Goal: Information Seeking & Learning: Check status

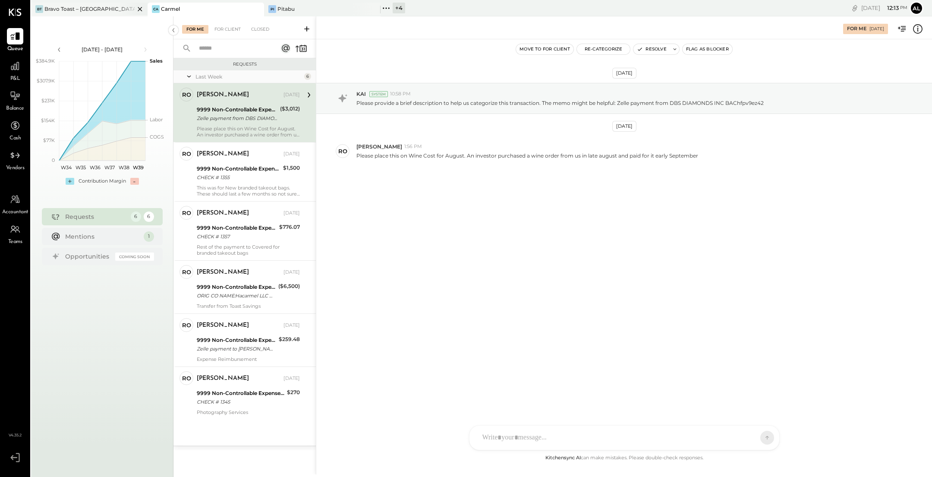
click at [84, 14] on div "[PERSON_NAME] Toast – [GEOGRAPHIC_DATA]" at bounding box center [89, 10] width 117 height 14
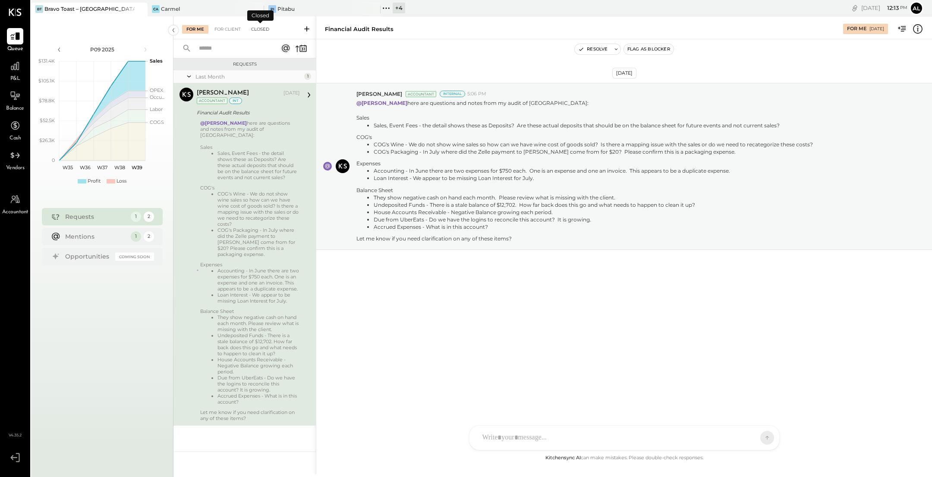
click at [261, 28] on div "Closed" at bounding box center [260, 29] width 27 height 9
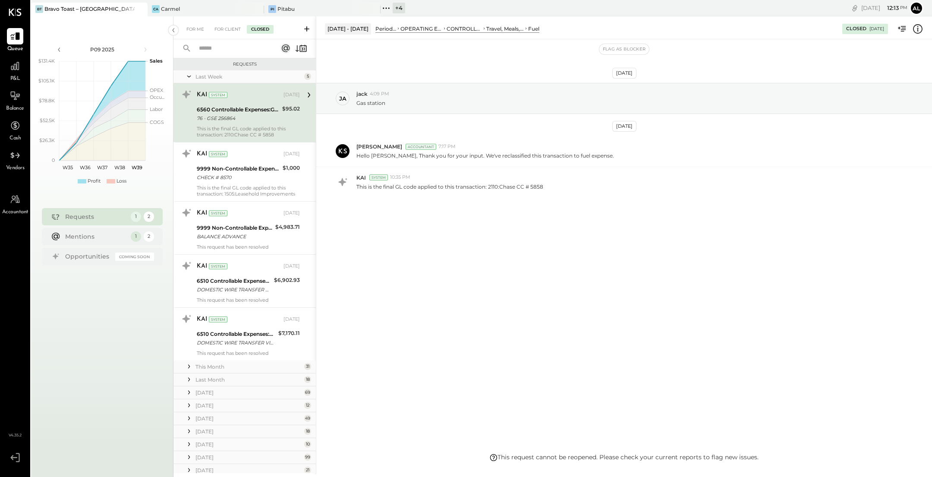
click at [238, 48] on input "text" at bounding box center [233, 48] width 78 height 14
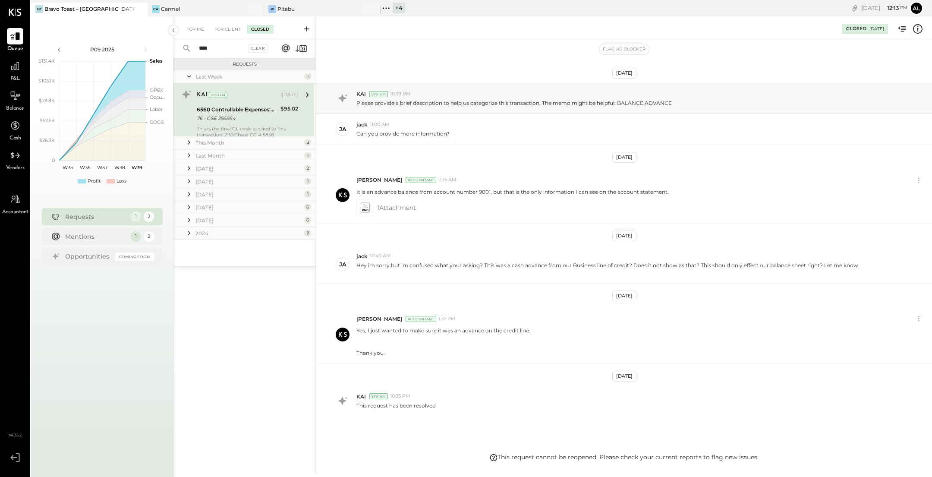
scroll to position [26, 0]
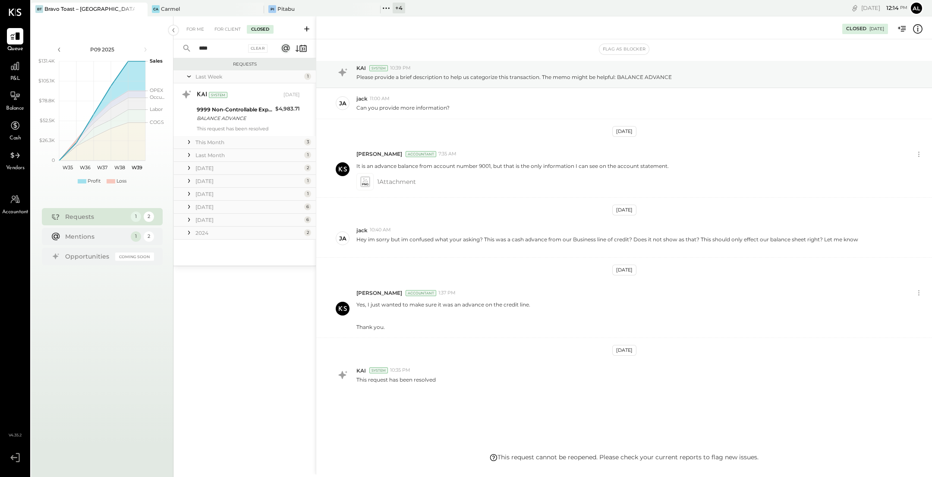
type input "****"
click at [190, 233] on icon at bounding box center [189, 232] width 9 height 9
click at [190, 218] on icon at bounding box center [189, 219] width 9 height 9
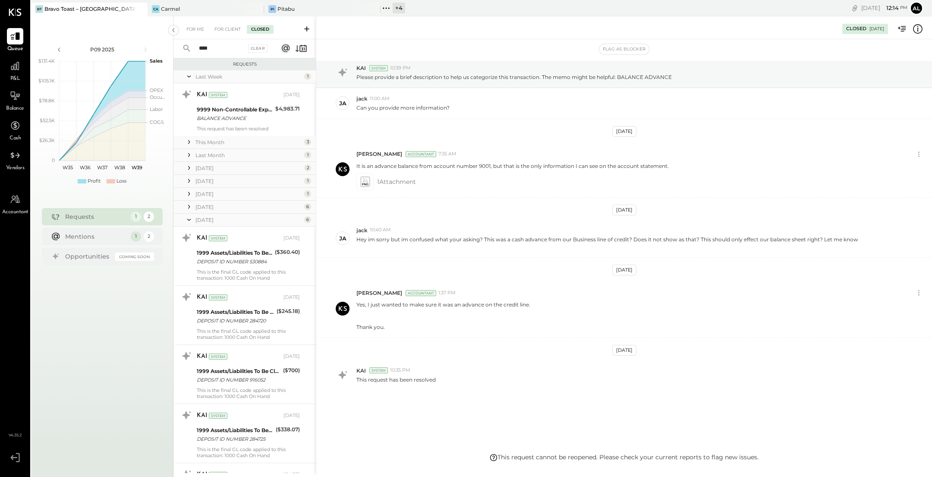
click at [189, 206] on icon at bounding box center [189, 207] width 2 height 4
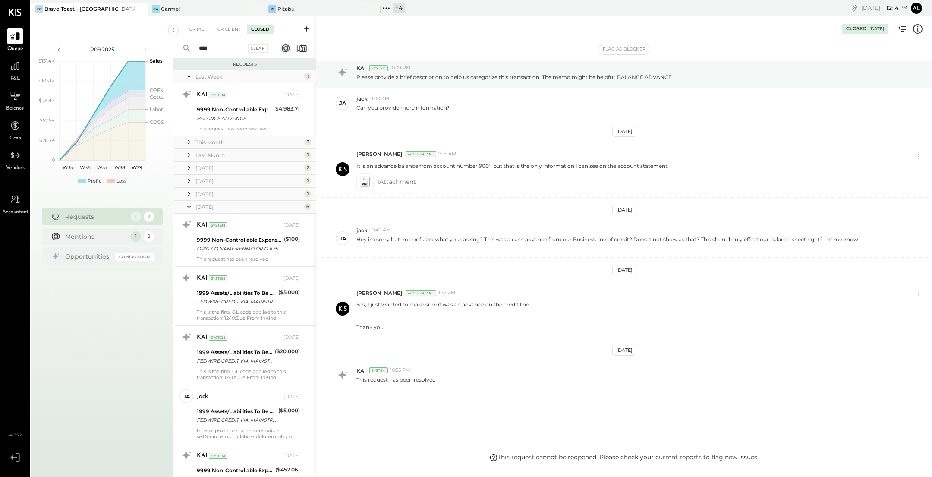
click at [189, 196] on icon at bounding box center [189, 193] width 9 height 9
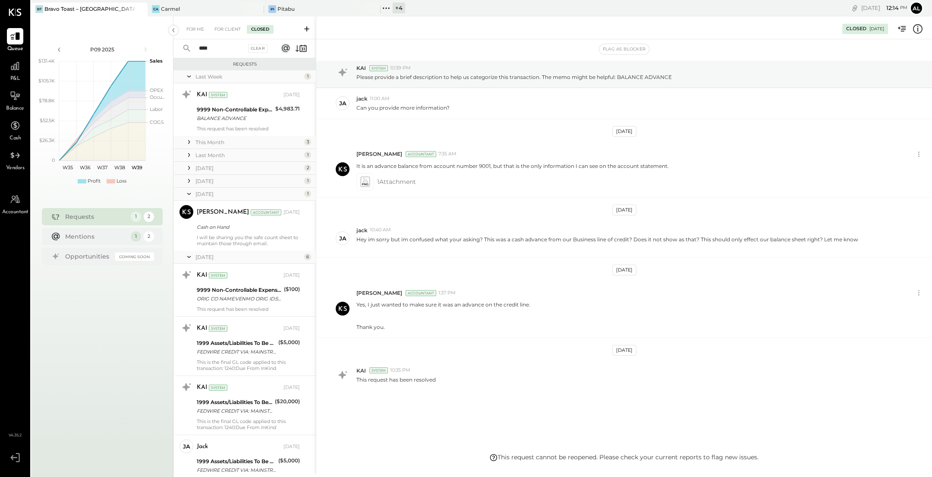
click at [189, 180] on icon at bounding box center [189, 181] width 2 height 4
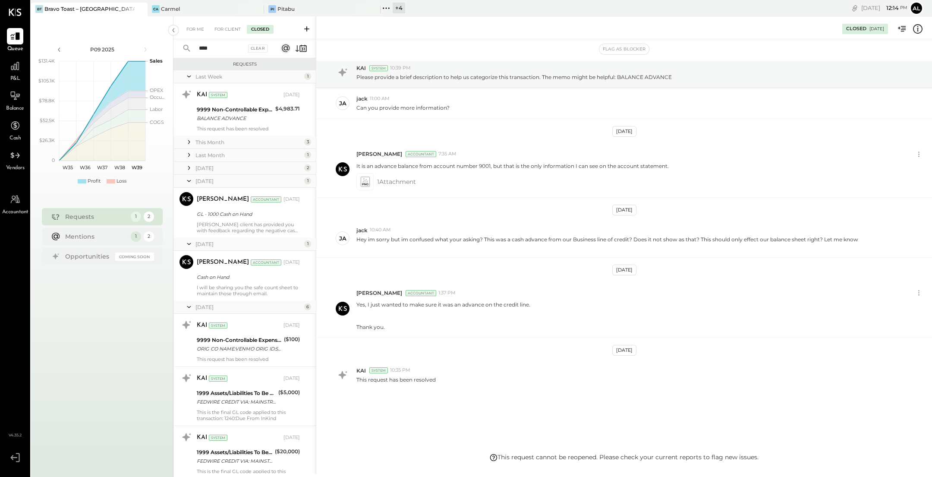
click at [190, 167] on icon at bounding box center [189, 168] width 9 height 9
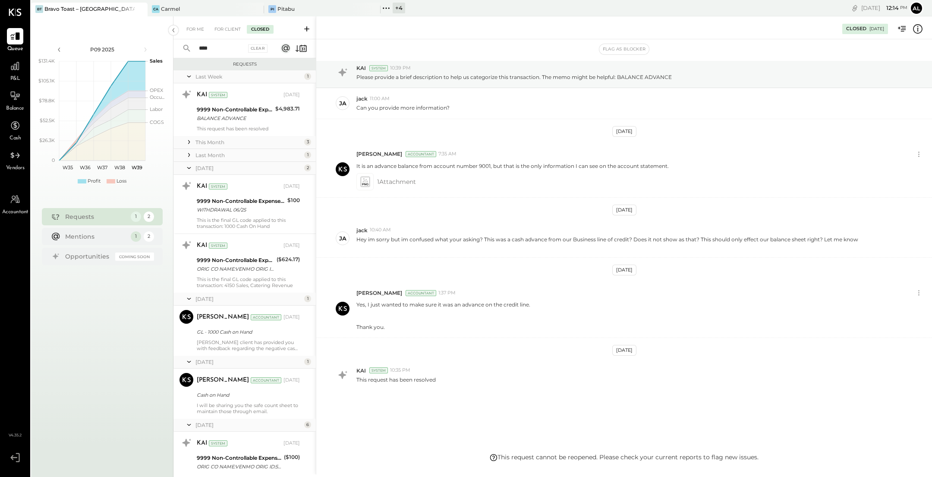
click at [190, 151] on icon at bounding box center [189, 155] width 9 height 9
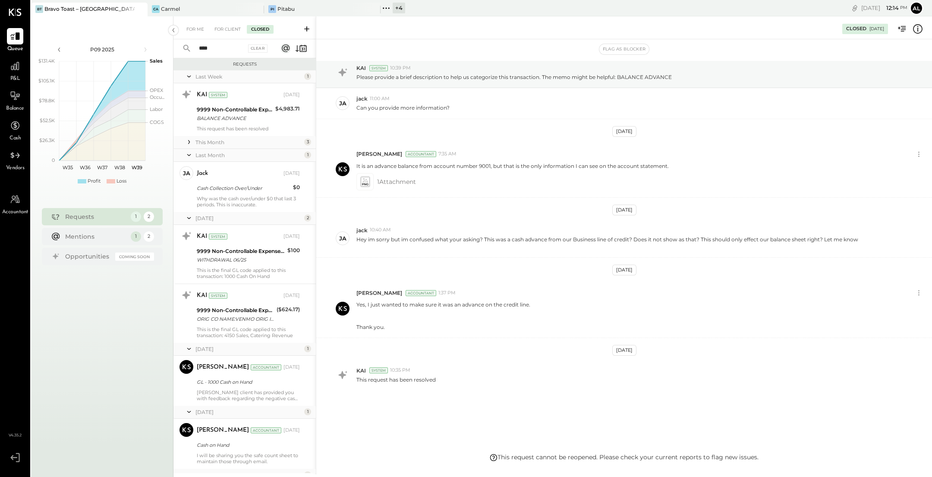
click at [188, 139] on icon at bounding box center [189, 142] width 9 height 9
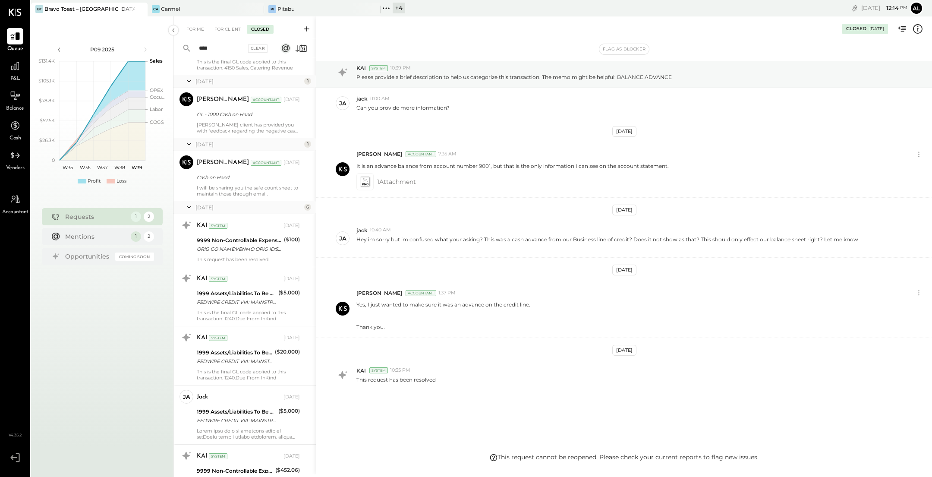
scroll to position [1025, 0]
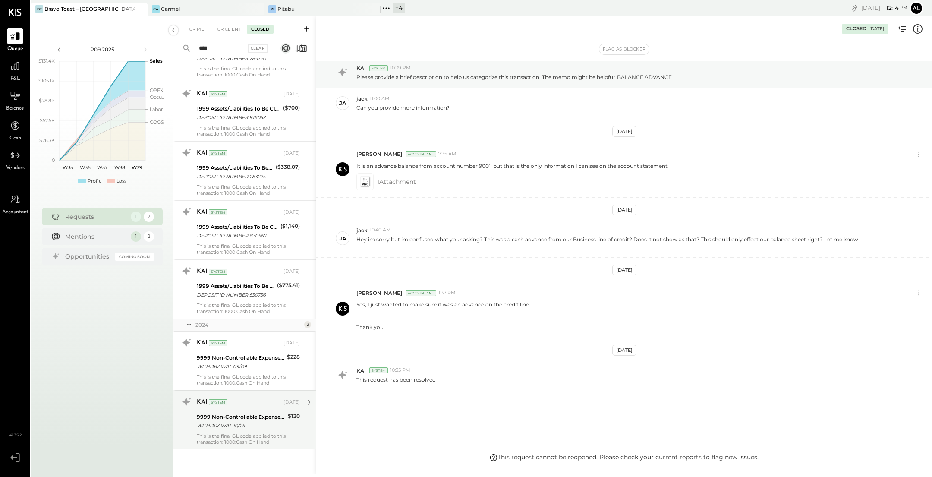
click at [238, 426] on div "WITHDRAWAL 10/25" at bounding box center [241, 425] width 88 height 9
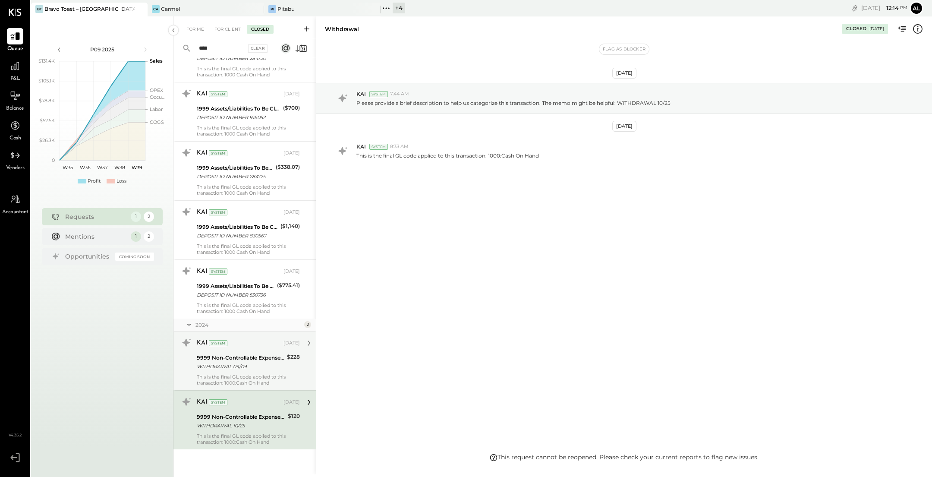
click at [250, 368] on div "WITHDRAWAL 09/09" at bounding box center [241, 366] width 88 height 9
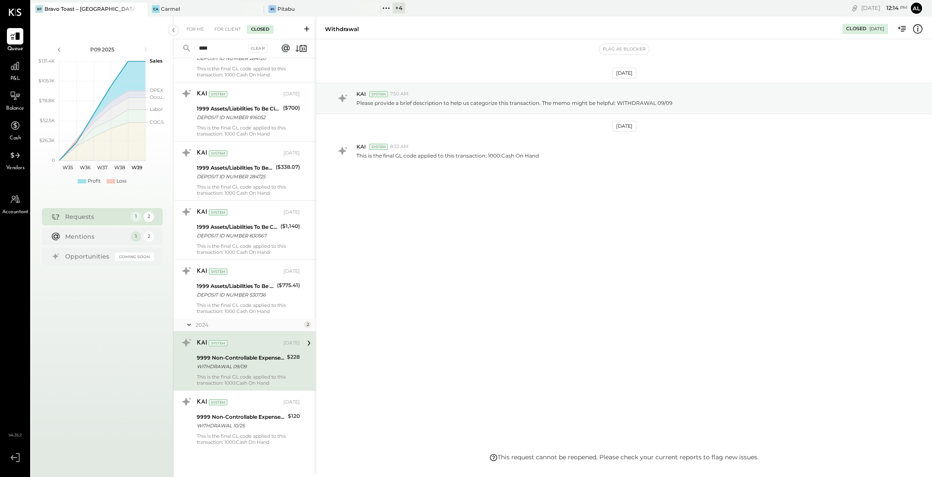
click at [243, 321] on div "2024" at bounding box center [248, 324] width 107 height 7
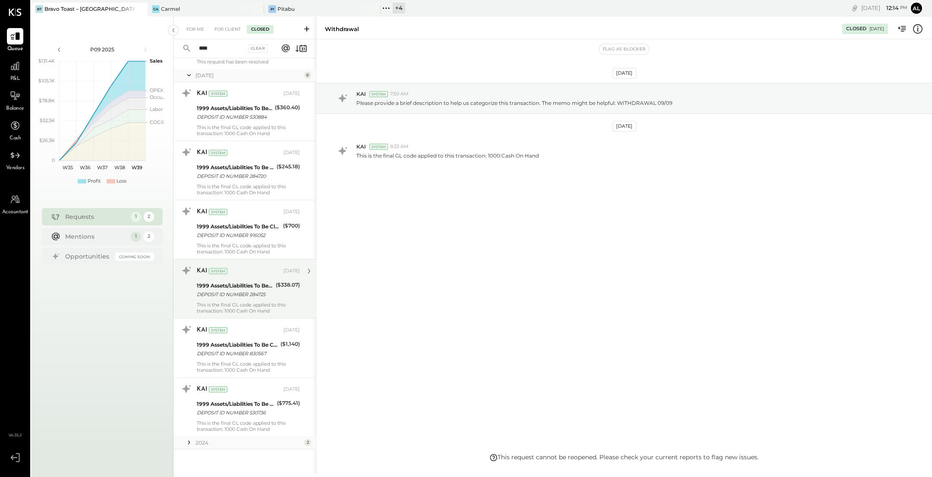
click at [240, 293] on div "DEPOSIT ID NUMBER 284725" at bounding box center [235, 294] width 76 height 9
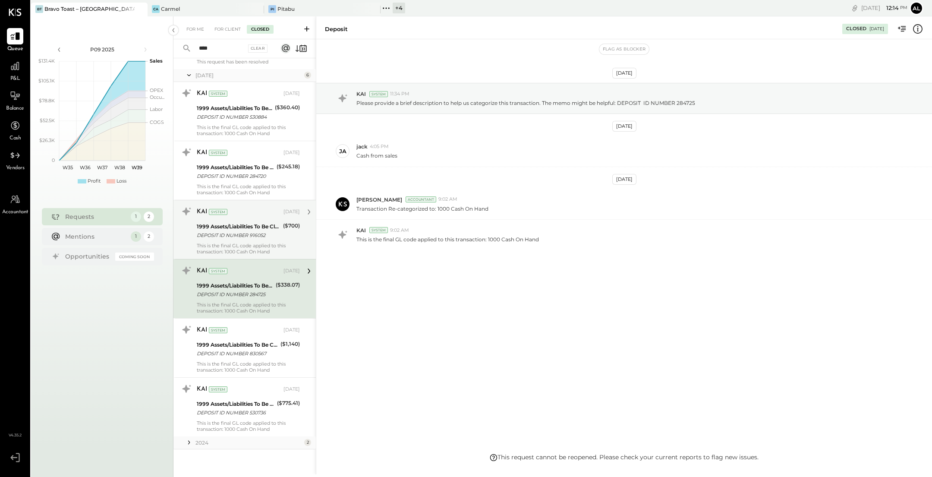
click at [241, 224] on div "1999 Assets/Liabilities To Be Classified" at bounding box center [239, 226] width 84 height 9
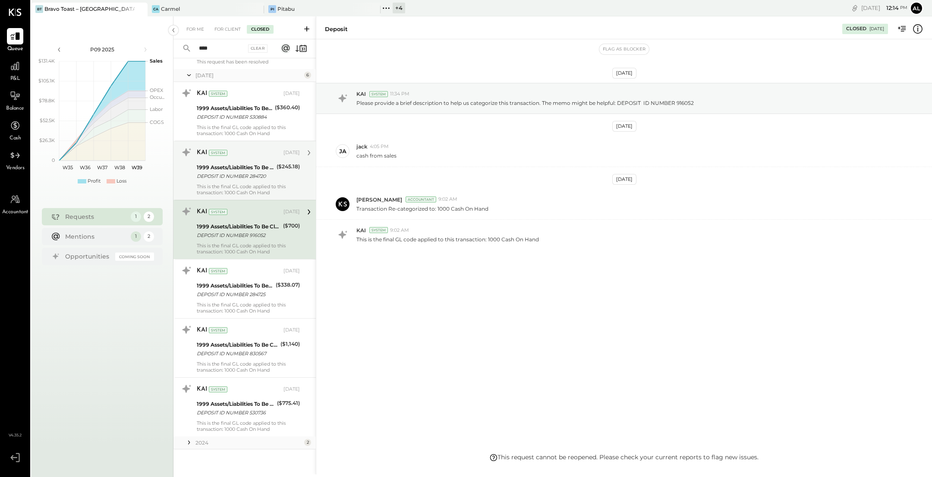
click at [246, 167] on div "1999 Assets/Liabilities To Be Classified" at bounding box center [235, 167] width 77 height 9
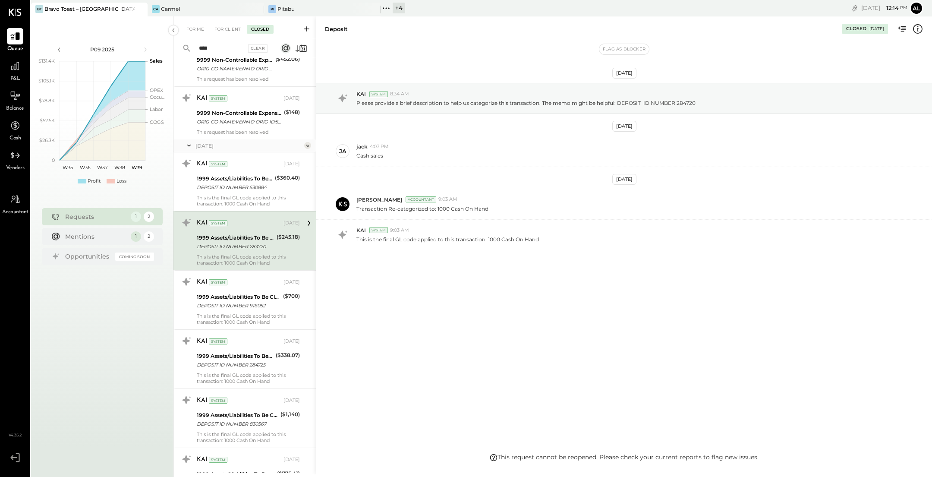
scroll to position [832, 0]
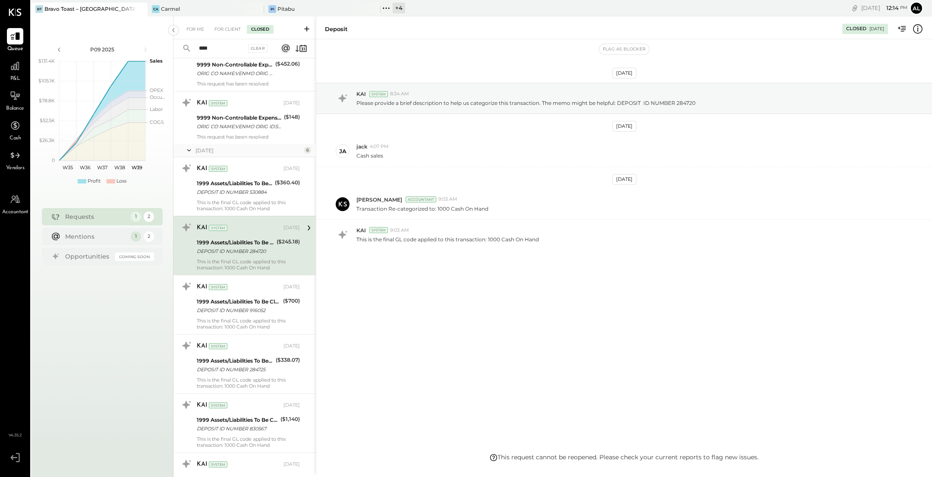
click at [246, 167] on div "KAI System" at bounding box center [239, 168] width 85 height 9
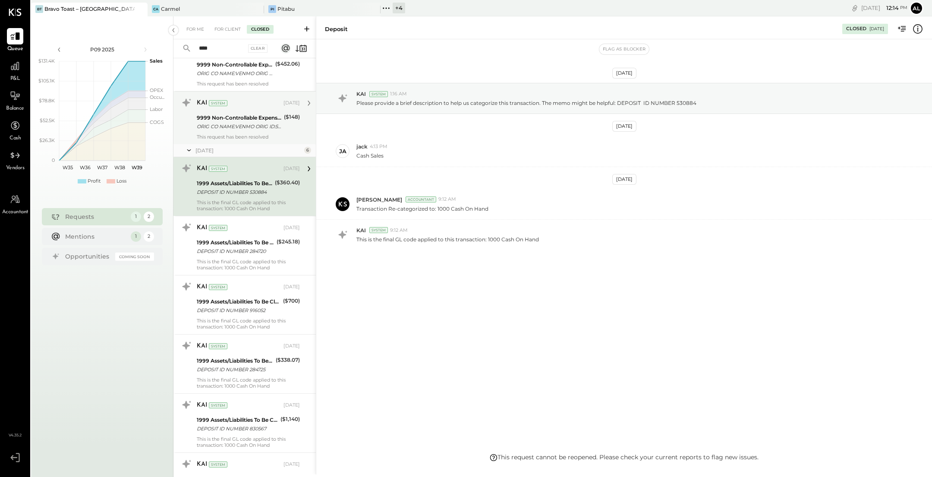
click at [246, 138] on div "This request has been resolved" at bounding box center [248, 137] width 103 height 6
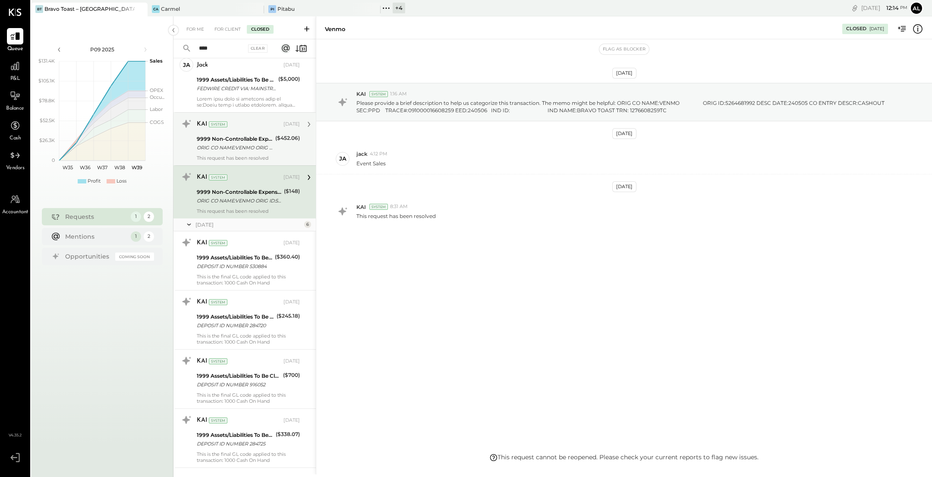
click at [260, 136] on div "9999 Non-Controllable Expenses:Other Income and Expenses:To Be Classified P&L" at bounding box center [235, 139] width 76 height 9
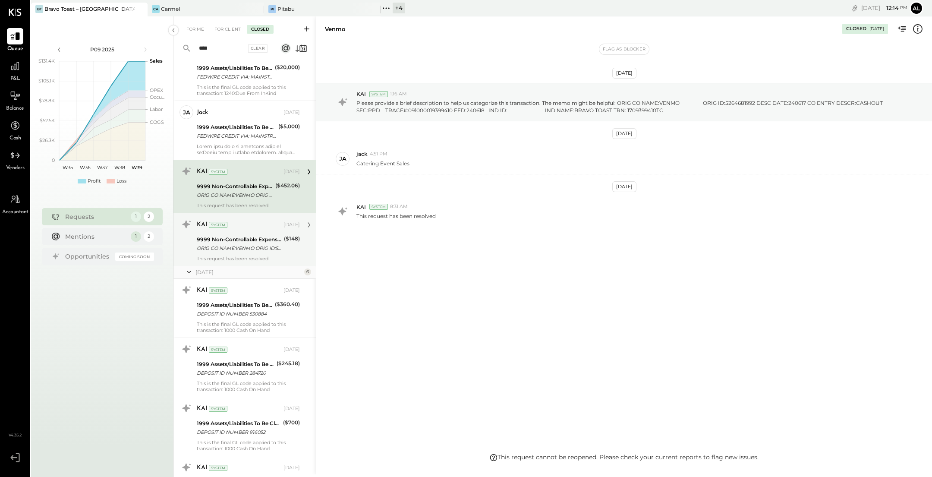
scroll to position [696, 0]
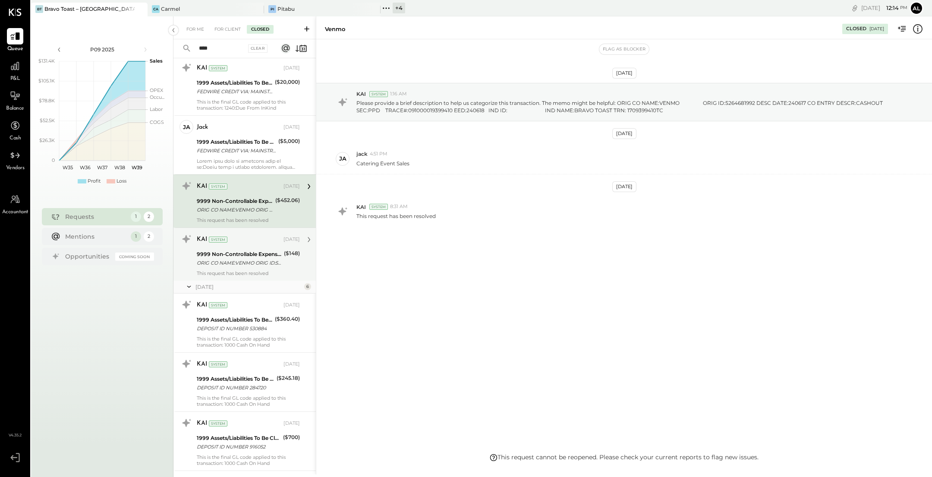
click at [260, 137] on div "1999 Assets/Liabilities To Be Classified FEDWIRE CREDIT VIA: MAINSTREET BANK/[U…" at bounding box center [236, 146] width 79 height 19
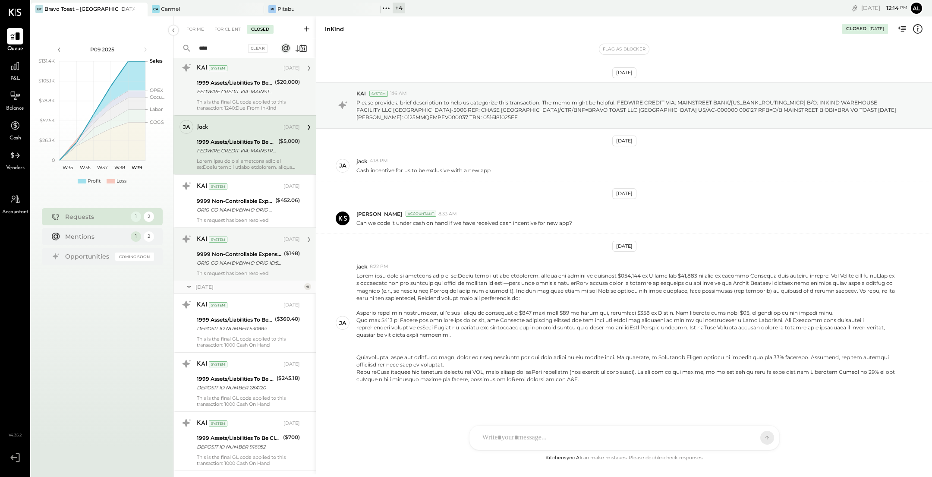
click at [231, 95] on div "FEDWIRE CREDIT VIA: MAINSTREET BANK/[US_BANK_ROUTING_MICR] B/O: INKIND WAREHOUS…" at bounding box center [235, 91] width 76 height 9
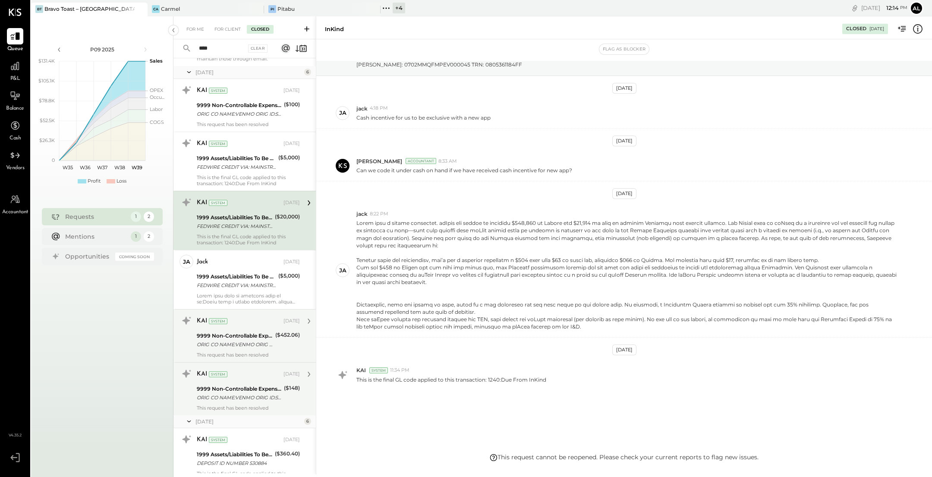
scroll to position [561, 0]
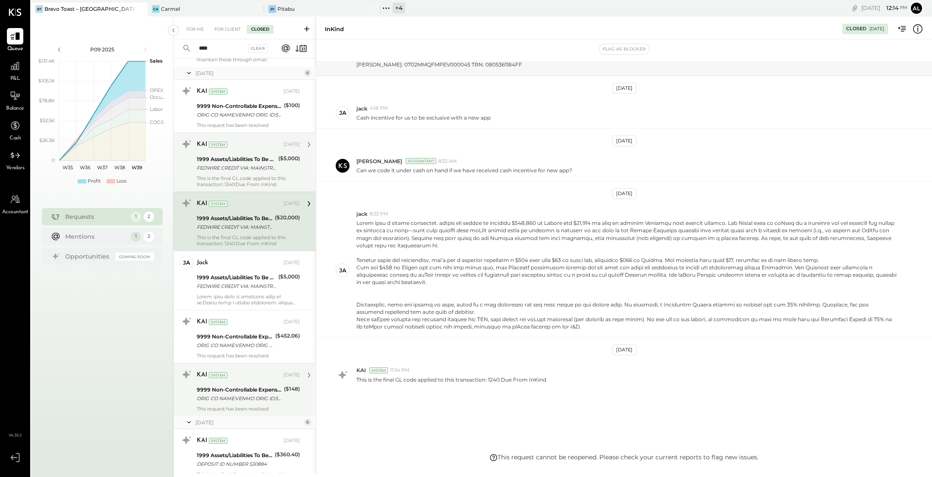
click at [245, 168] on div "FEDWIRE CREDIT VIA: MAINSTREET BANK/[US_BANK_ROUTING_MICR] B/O: INKIND WAREHOUS…" at bounding box center [236, 168] width 79 height 9
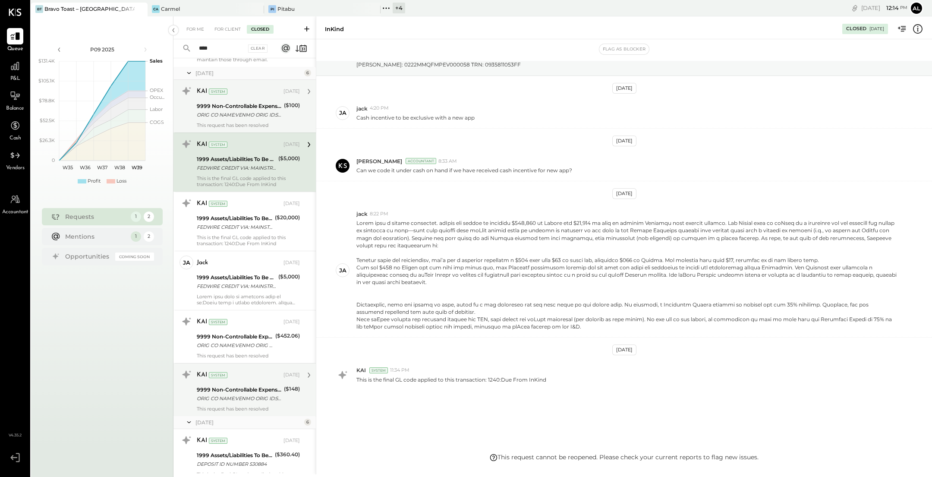
click at [243, 115] on div "ORIG CO NAME:VENMO ORIG ID:5264681992 DESC DATE:240318 CO ENTRY DESCR:CASHOUT S…" at bounding box center [239, 114] width 85 height 9
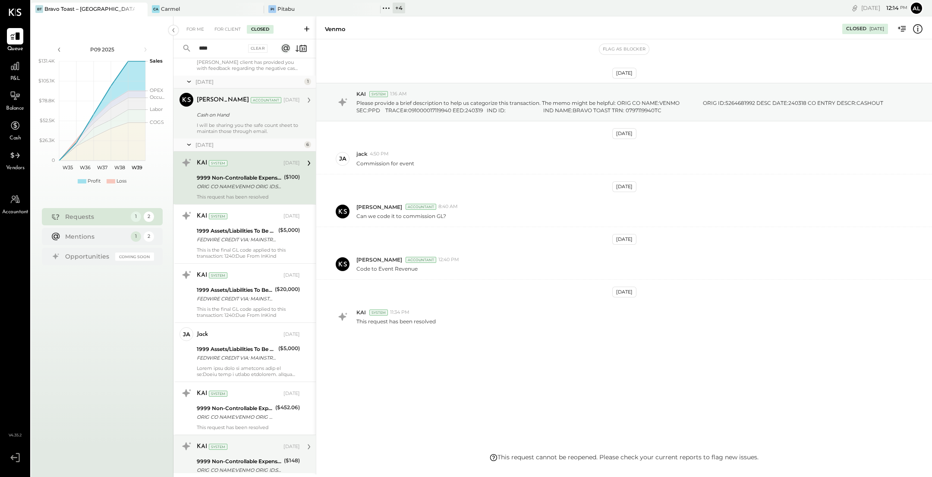
click at [243, 122] on div "I will be sharing you the safe count sheet to maintain those through email." at bounding box center [248, 128] width 103 height 12
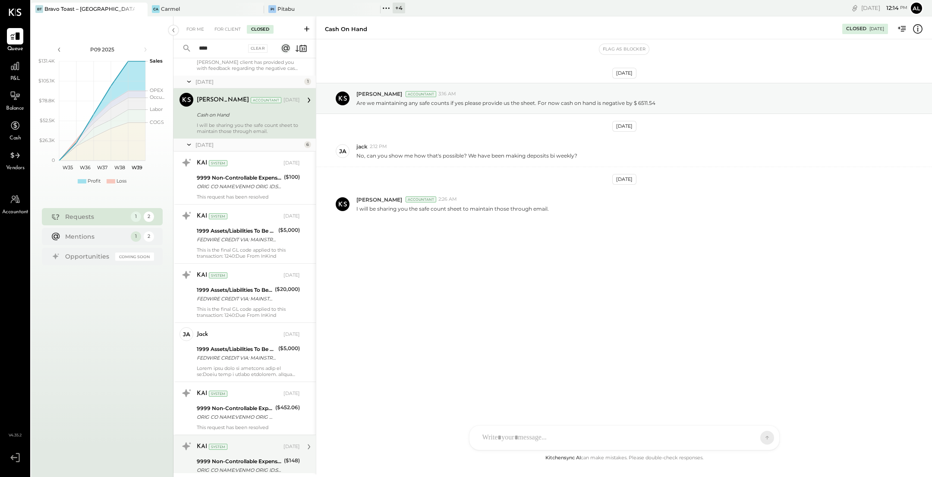
scroll to position [396, 0]
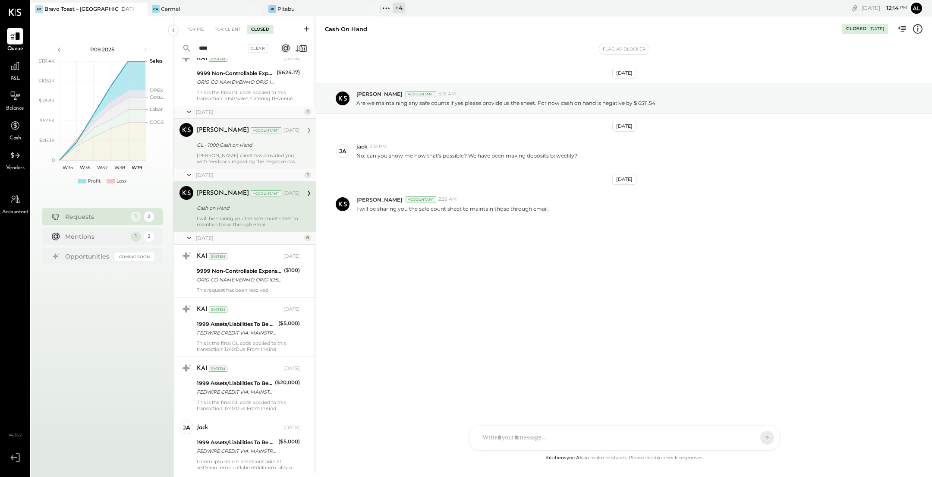
click at [246, 148] on div "GL - 1000 Cash on Hand" at bounding box center [247, 145] width 101 height 9
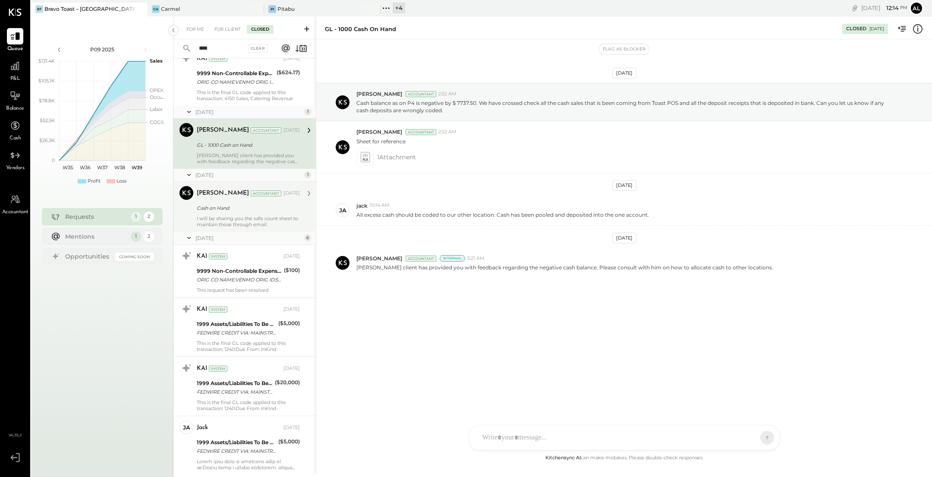
scroll to position [362, 0]
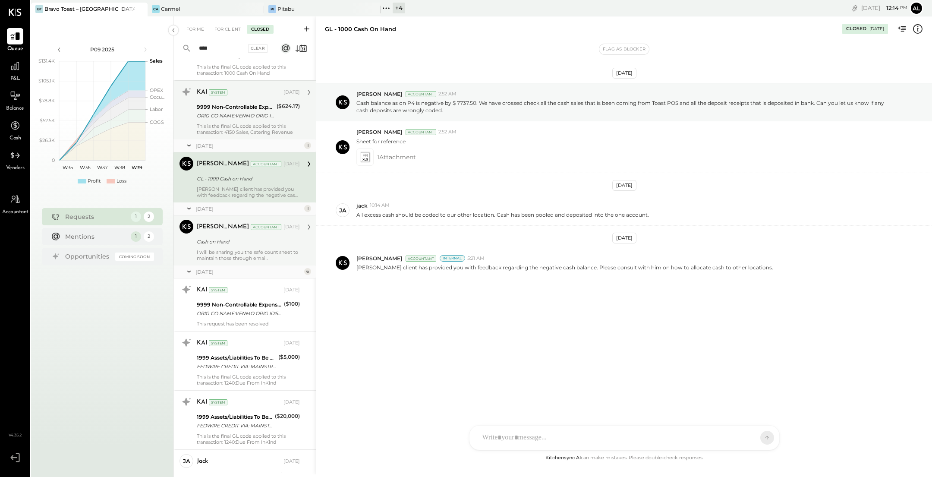
click at [247, 129] on div "This is the final GL code applied to this transaction: 4150 Sales, Catering Rev…" at bounding box center [248, 129] width 103 height 12
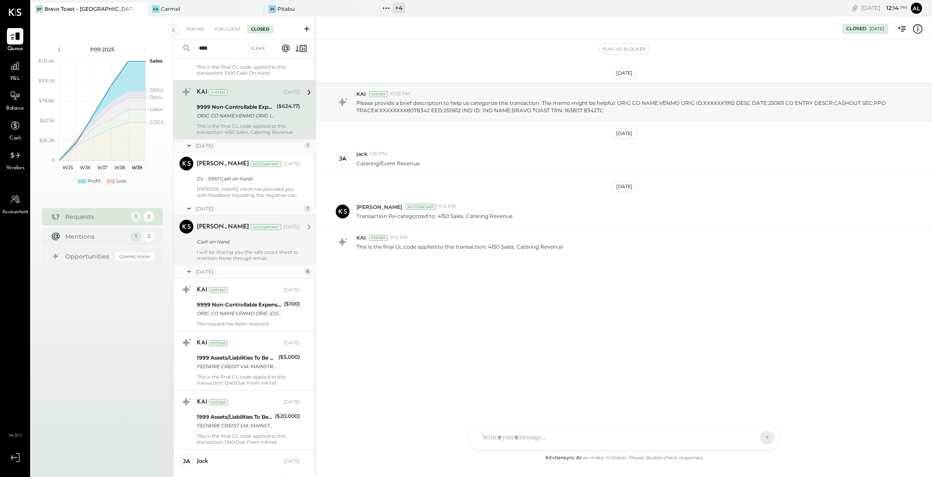
scroll to position [310, 0]
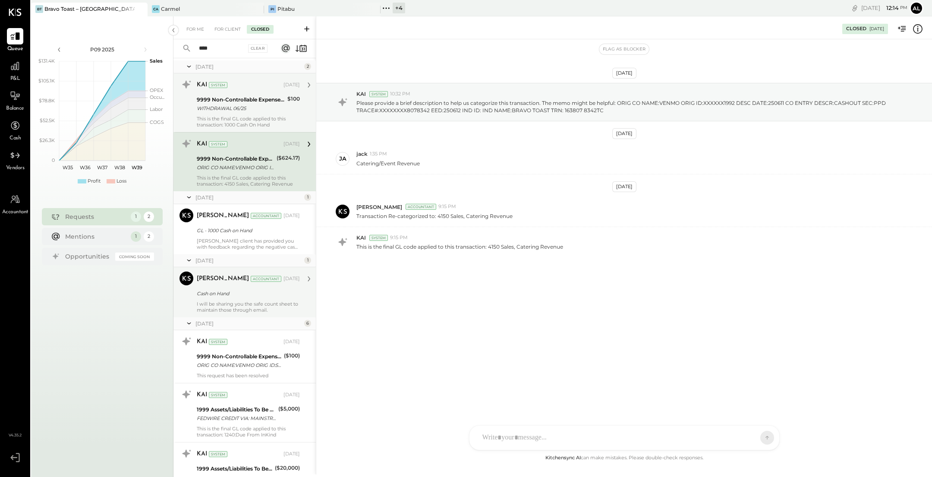
click at [245, 98] on div "9999 Non-Controllable Expenses:Other Income and Expenses:To Be Classified P&L" at bounding box center [241, 99] width 88 height 9
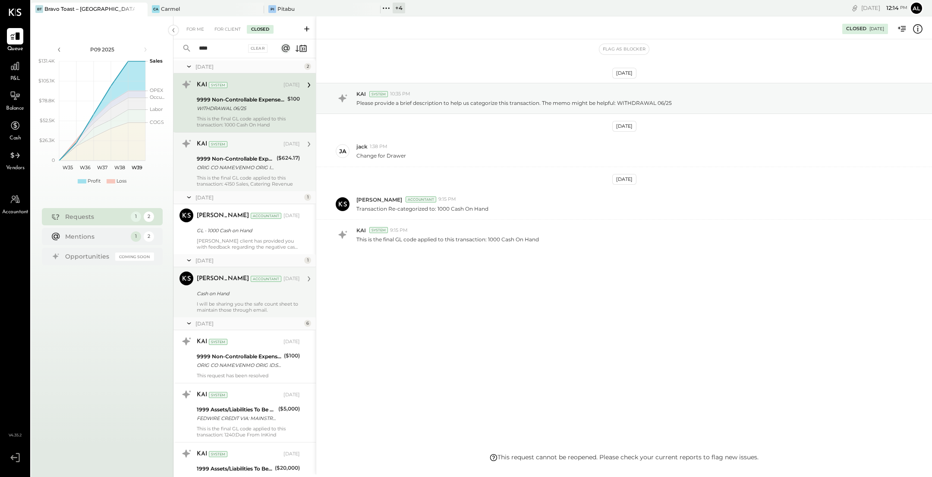
scroll to position [234, 0]
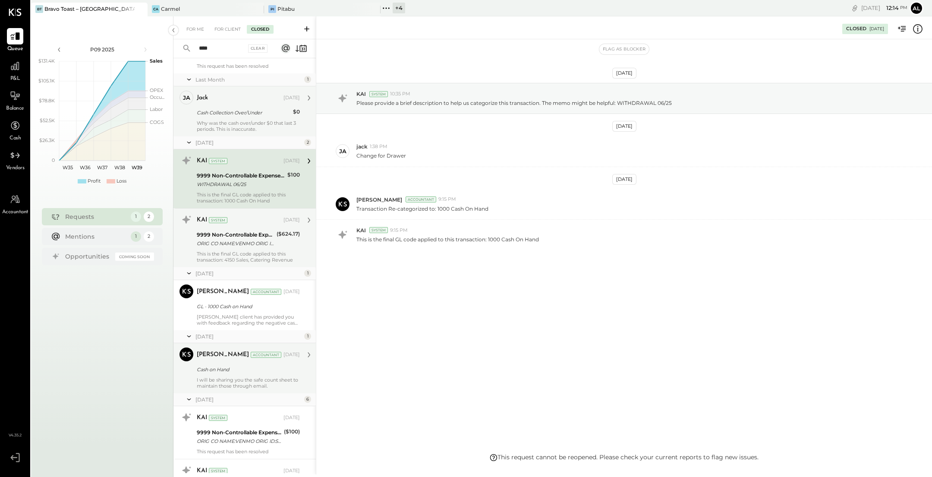
click at [242, 118] on div "jack [DATE] Cash Collection Over/Under $0 Why was the cash over/under $0 that l…" at bounding box center [248, 111] width 103 height 41
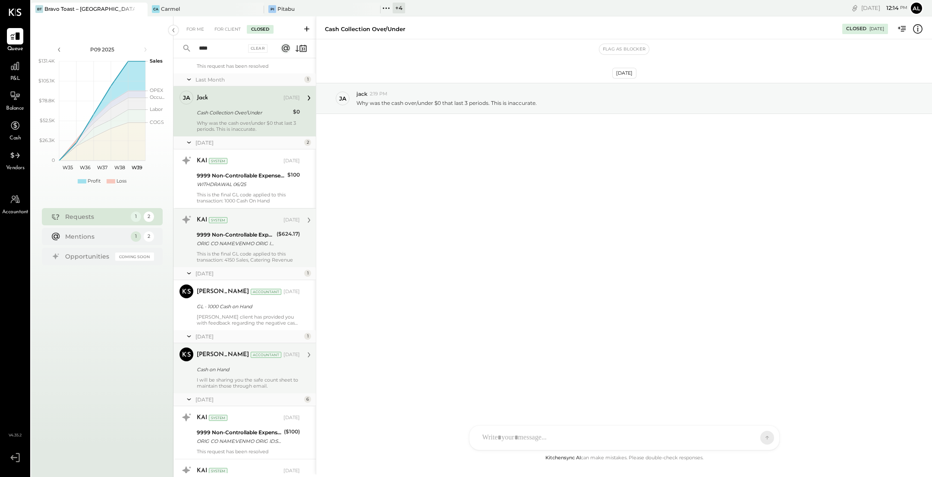
scroll to position [181, 0]
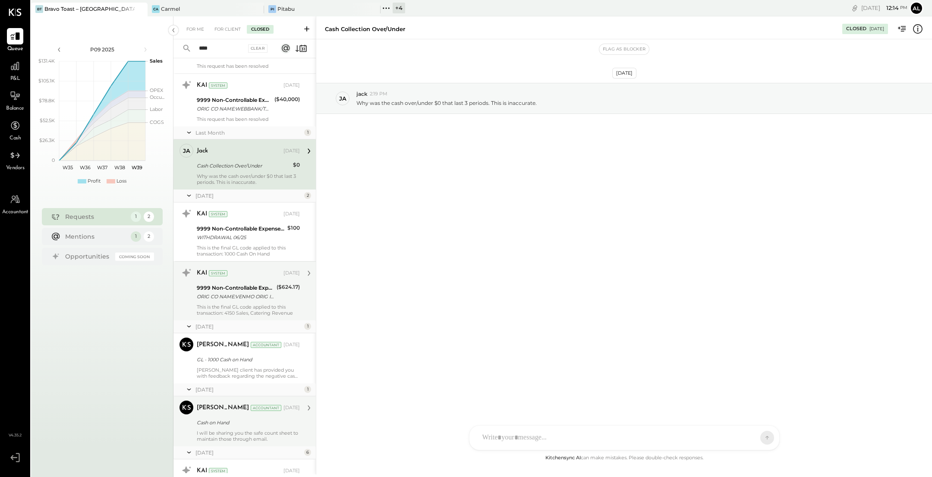
click at [242, 118] on div "This request has been resolved" at bounding box center [248, 119] width 103 height 6
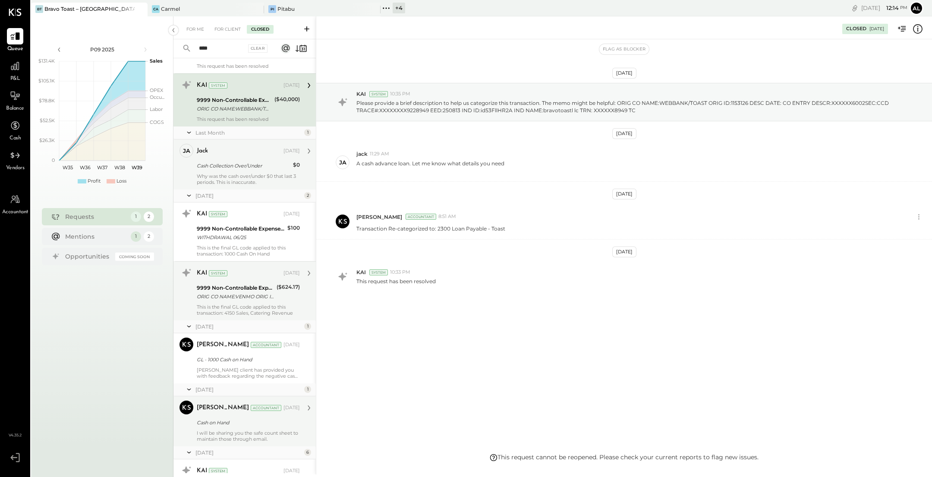
scroll to position [125, 0]
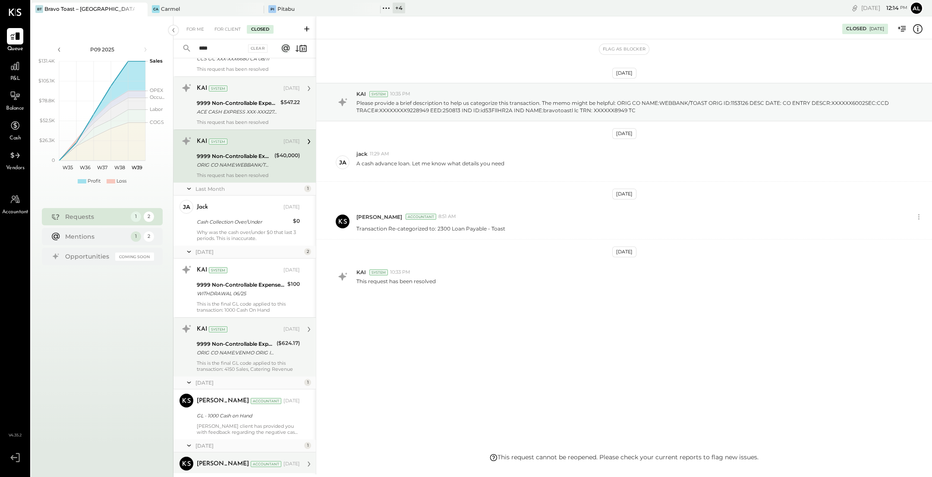
click at [251, 102] on div "9999 Non-Controllable Expenses:Other Income and Expenses:To Be Classified P&L" at bounding box center [237, 103] width 81 height 9
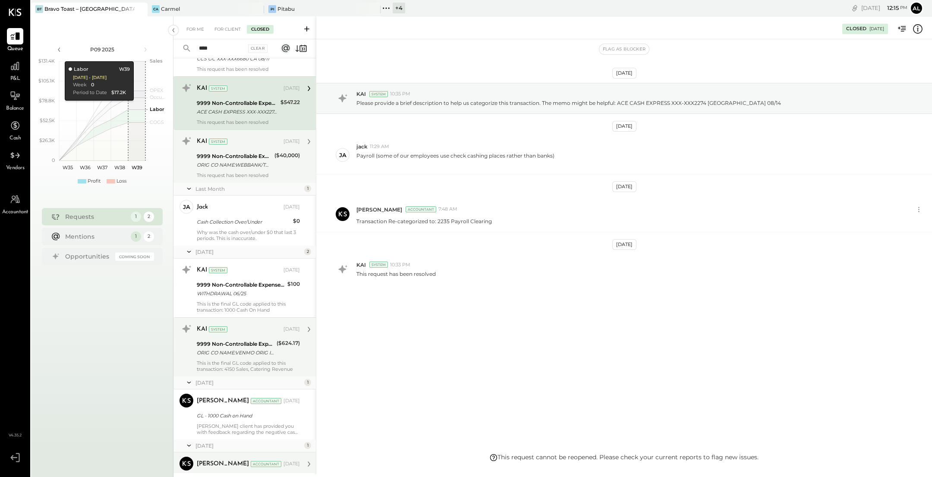
scroll to position [62, 0]
